Goal: Communication & Community: Answer question/provide support

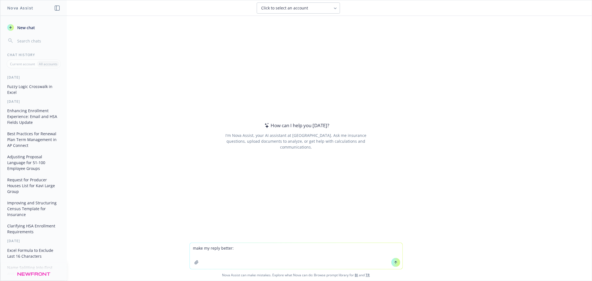
type textarea "make my reply better: Can you confirm if her name is there on the last report, …"
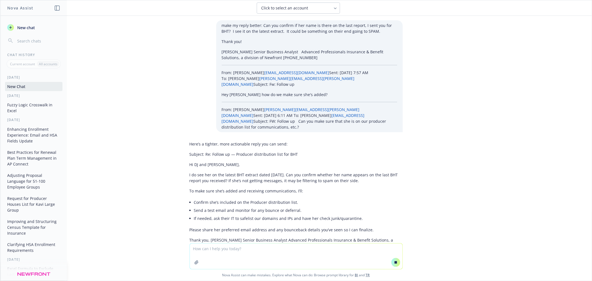
scroll to position [19, 0]
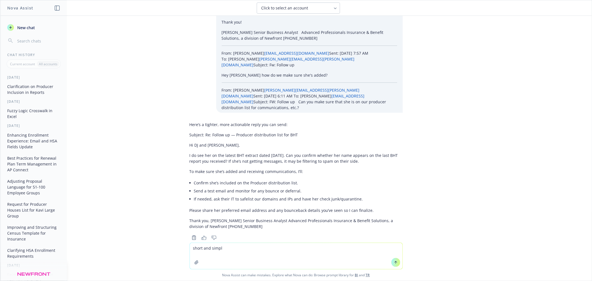
type textarea "short and simple"
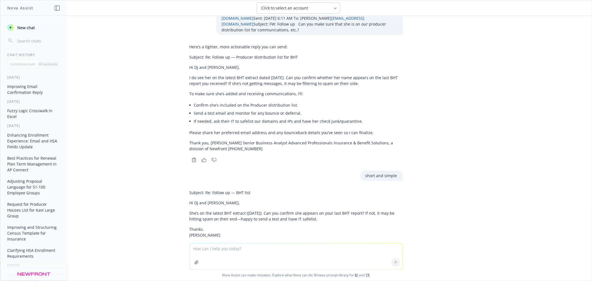
scroll to position [106, 0]
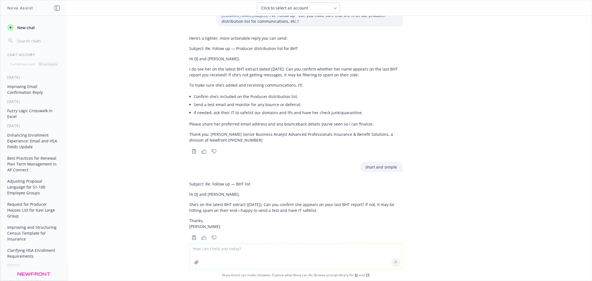
drag, startPoint x: 321, startPoint y: 201, endPoint x: 231, endPoint y: 191, distance: 90.2
click at [231, 201] on p "She’s on the latest BHT extract ([DATE]). Can you confirm she appears on your l…" at bounding box center [296, 207] width 213 height 12
click at [225, 201] on p "She’s on the latest BHT extract ([DATE]). Can you confirm she appears on your l…" at bounding box center [296, 207] width 213 height 12
drag, startPoint x: 231, startPoint y: 198, endPoint x: 183, endPoint y: 191, distance: 47.7
click at [185, 191] on div "Subject: Re: Follow up — BHT list Hi DJ and [PERSON_NAME], She’s on the latest …" at bounding box center [296, 210] width 222 height 63
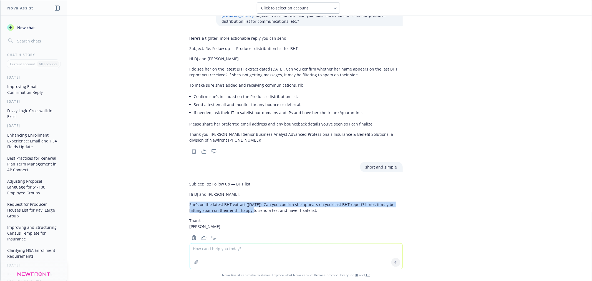
copy p "She’s on the latest BHT extract ([DATE]). Can you confirm she appears on your l…"
